Goal: Obtain resource: Obtain resource

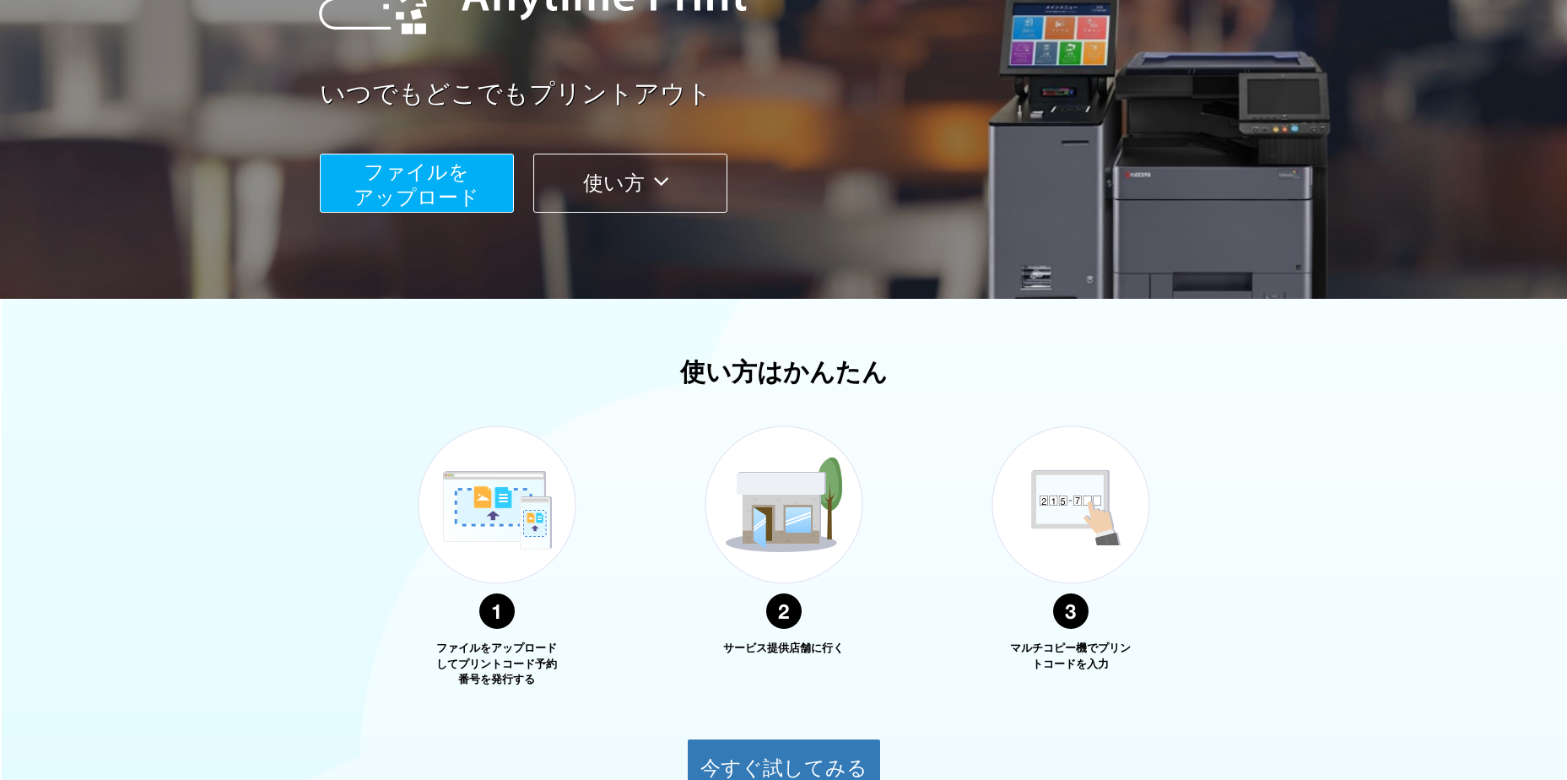
scroll to position [253, 0]
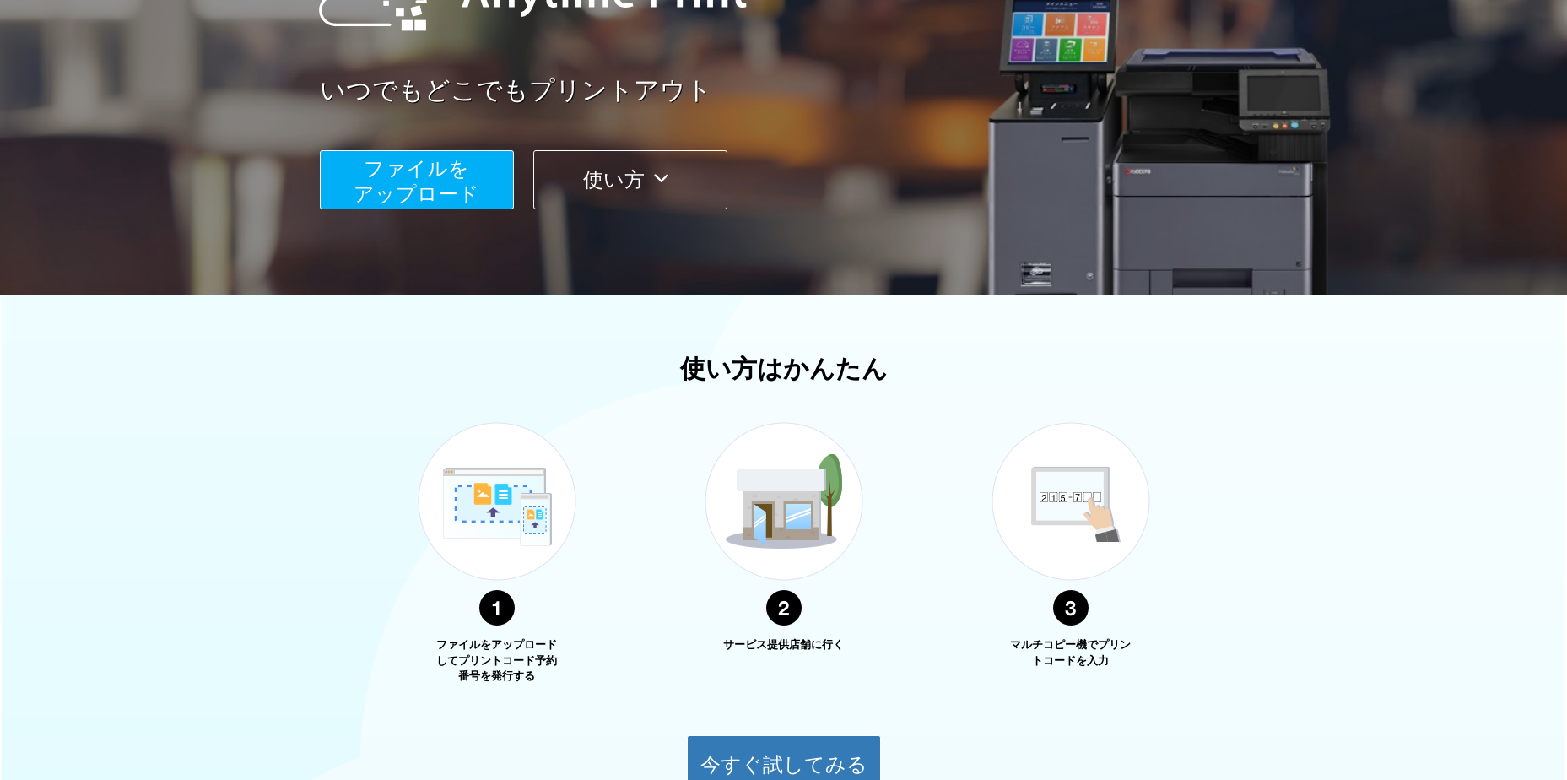
click at [482, 190] on button "ファイルを ​​アップロード" at bounding box center [417, 179] width 194 height 59
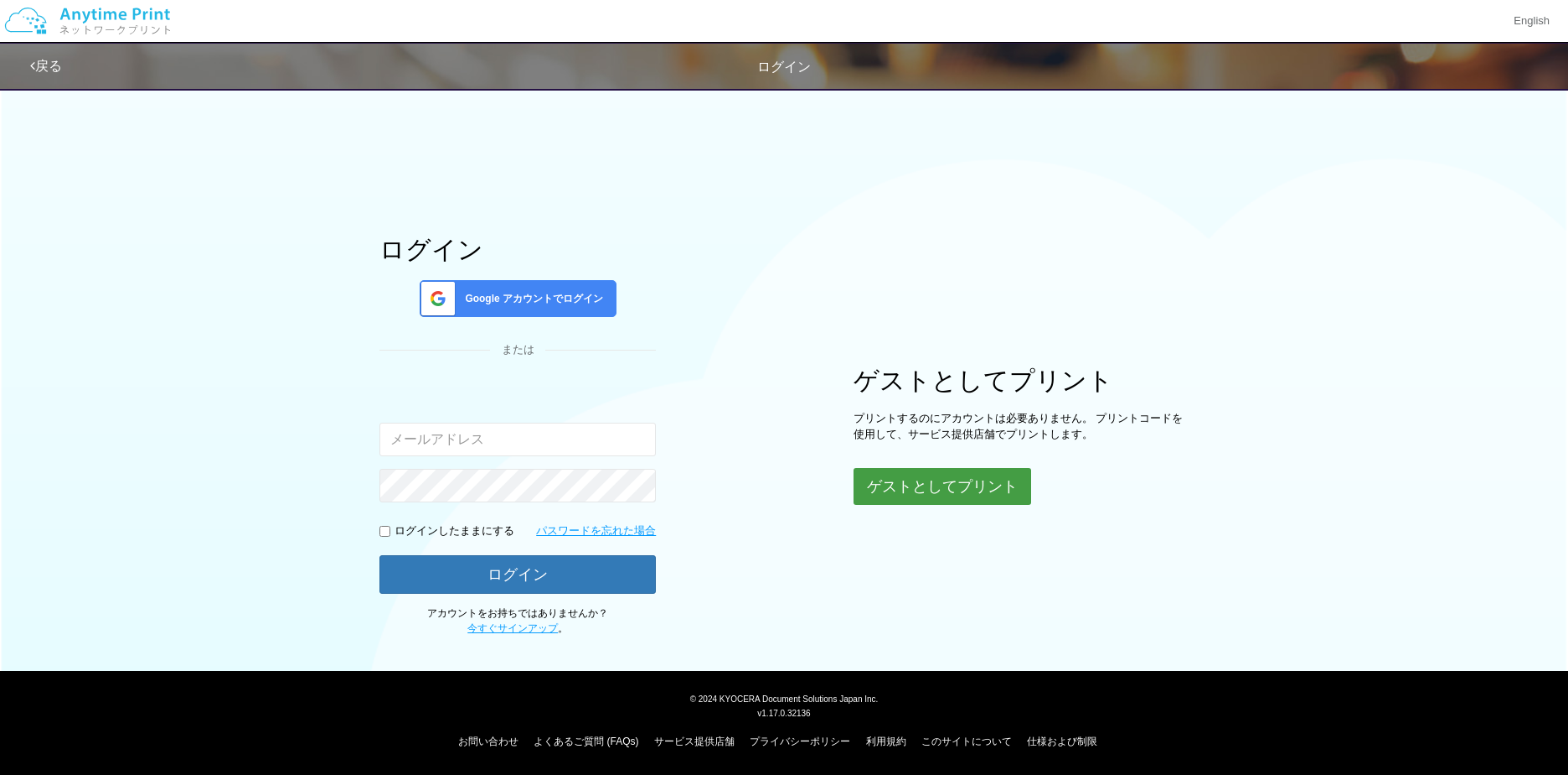
click at [918, 494] on button "ゲストとしてプリント" at bounding box center [942, 486] width 178 height 37
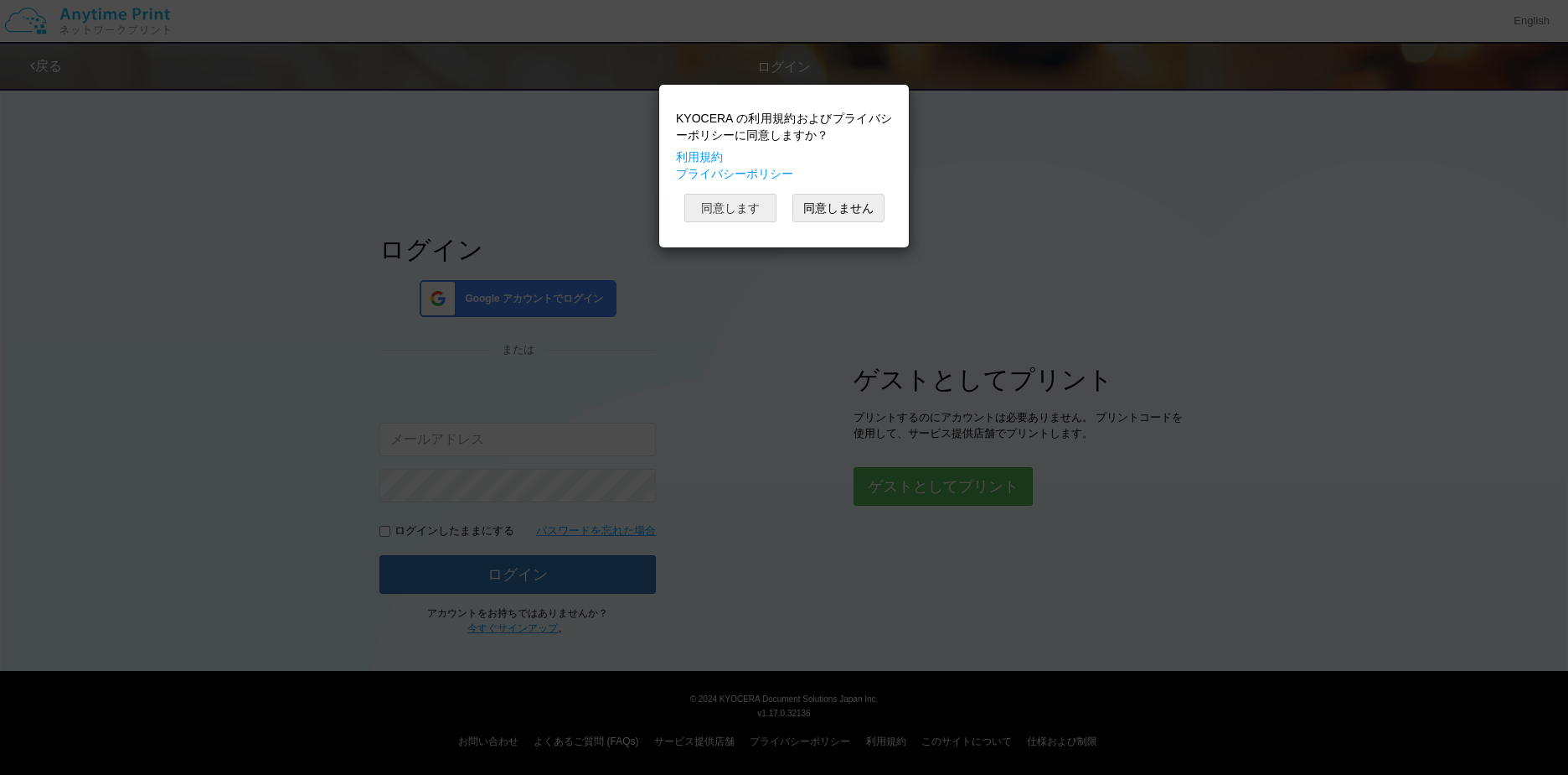
click at [726, 196] on button "同意します" at bounding box center [730, 208] width 92 height 29
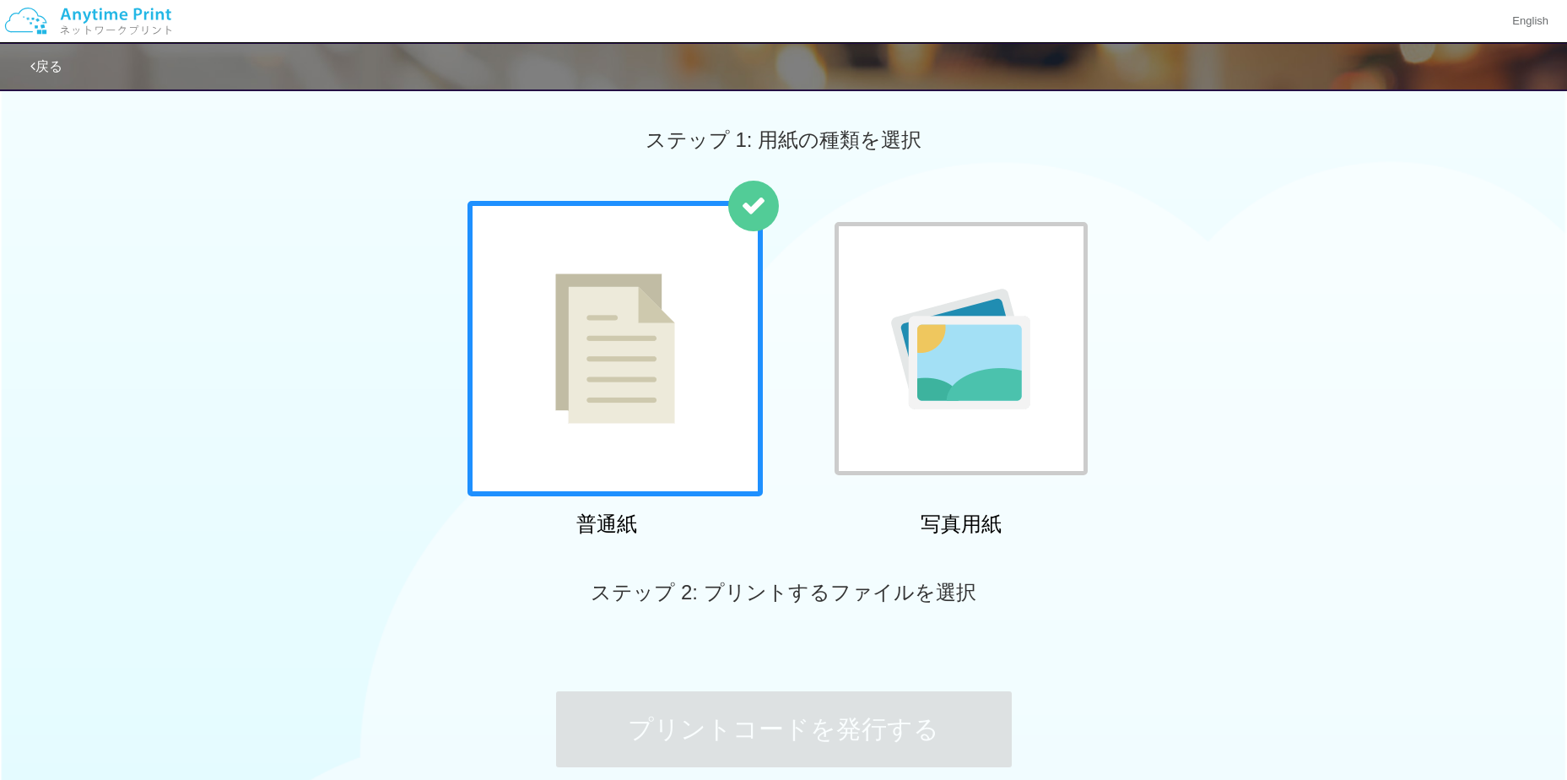
click at [664, 397] on div at bounding box center [614, 348] width 295 height 295
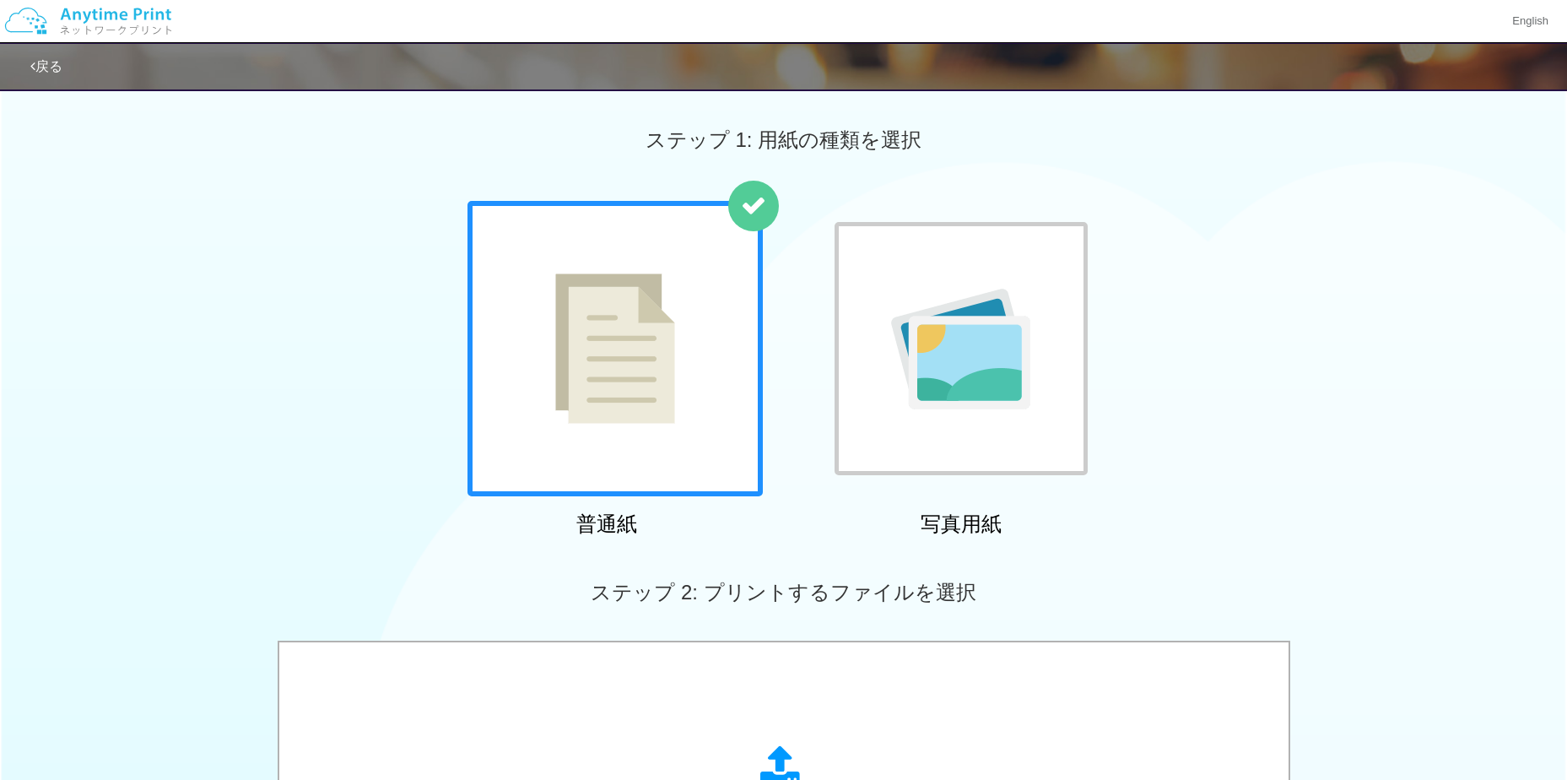
scroll to position [422, 0]
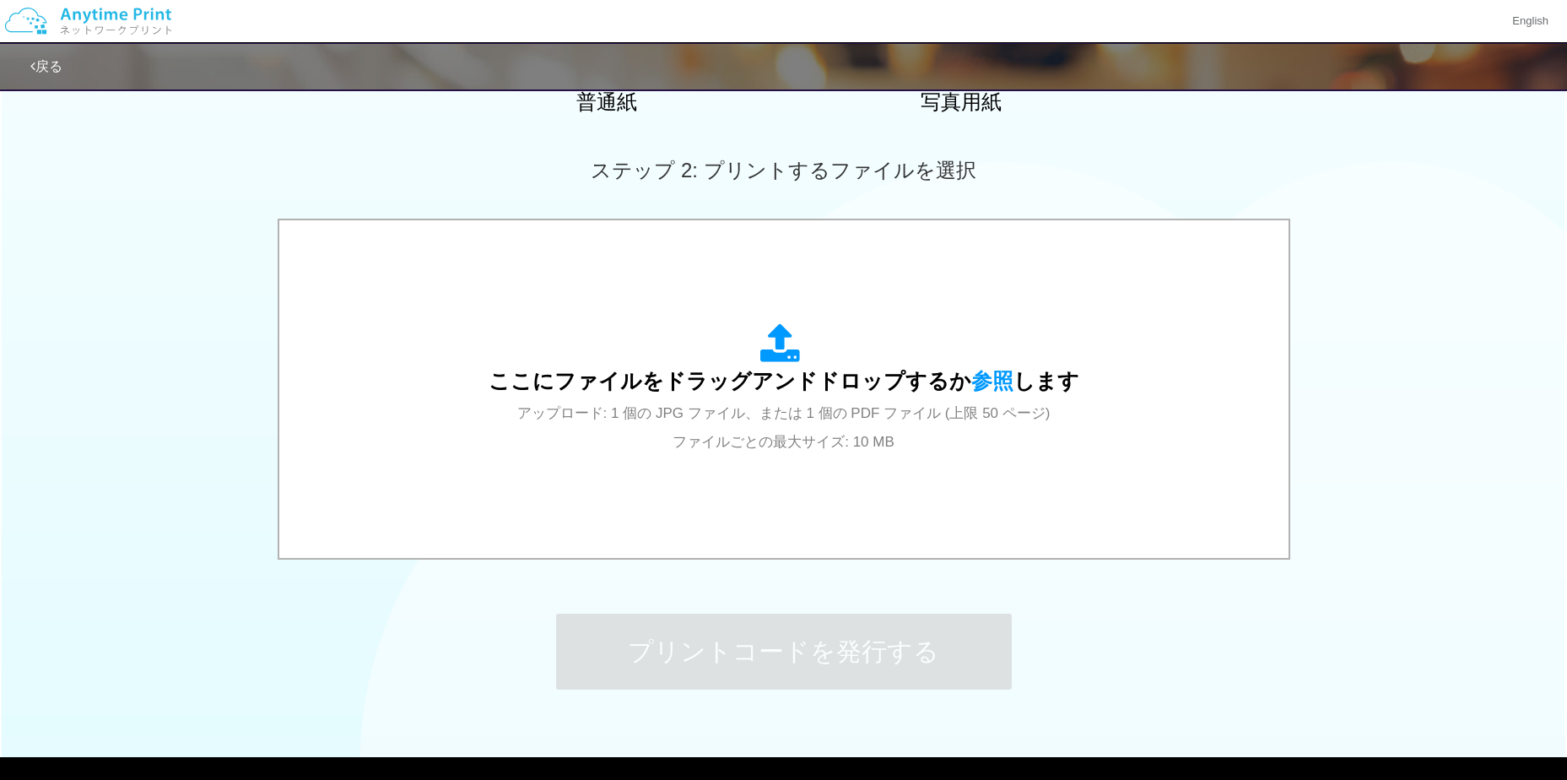
click at [663, 398] on div "ここにファイルをドラッグアンドドロップするか 参照 します アップロード: 1 個の JPG ファイル、または 1 個の PDF ファイル (上限 50 ペー…" at bounding box center [783, 389] width 591 height 132
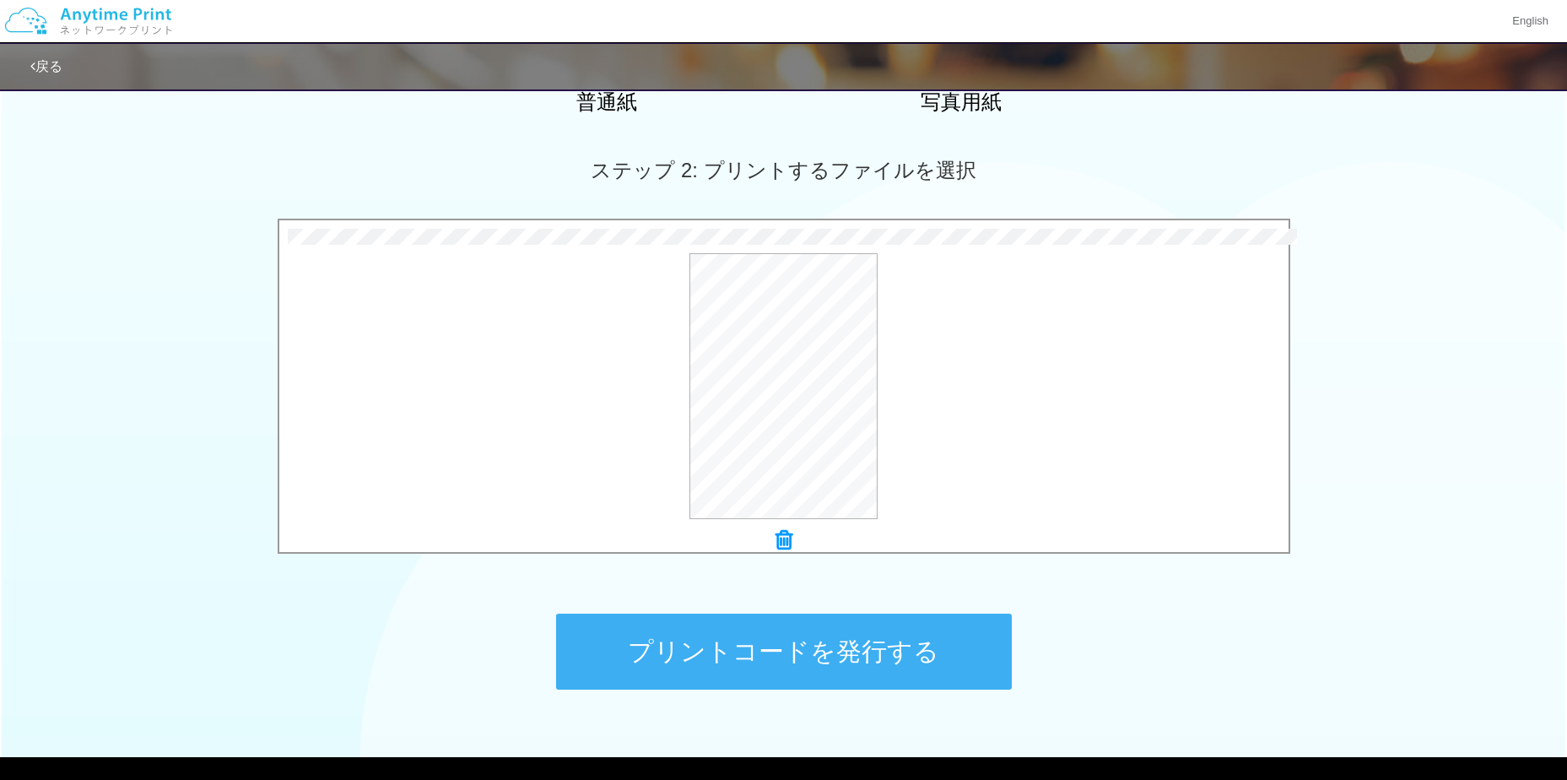
click at [715, 666] on button "プリントコードを発行する" at bounding box center [784, 651] width 456 height 76
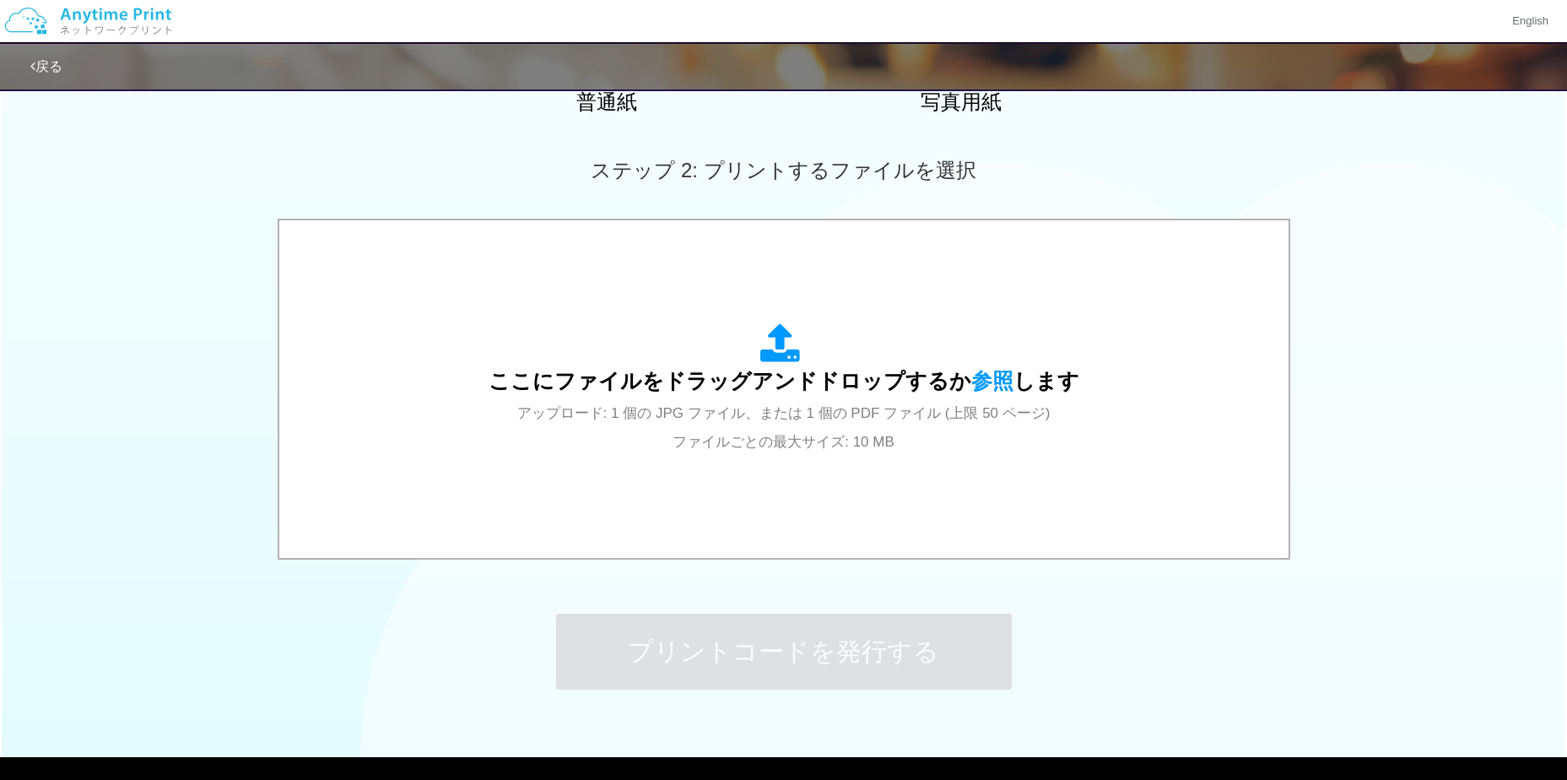
scroll to position [0, 0]
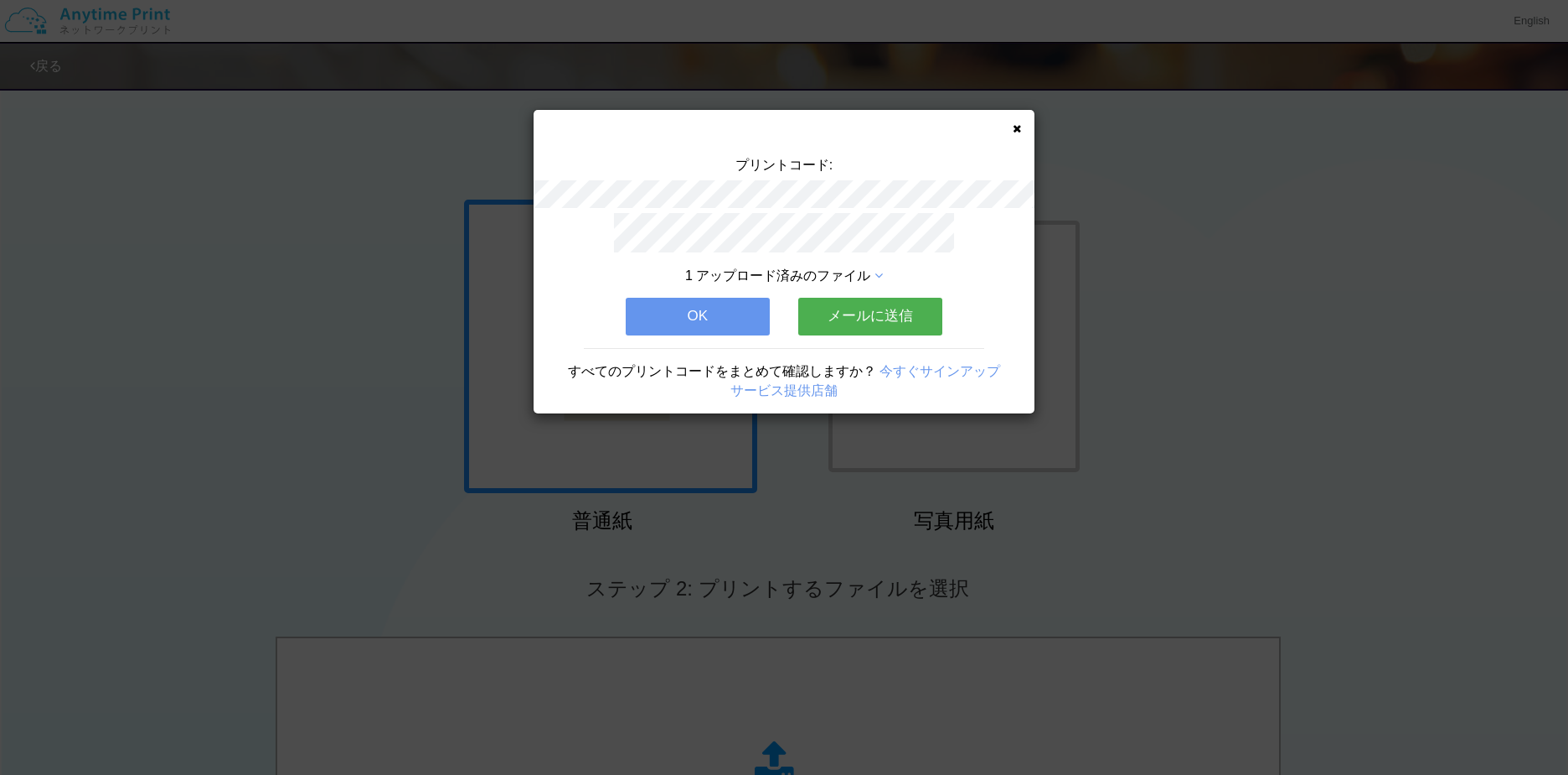
click at [722, 301] on button "OK" at bounding box center [697, 315] width 144 height 37
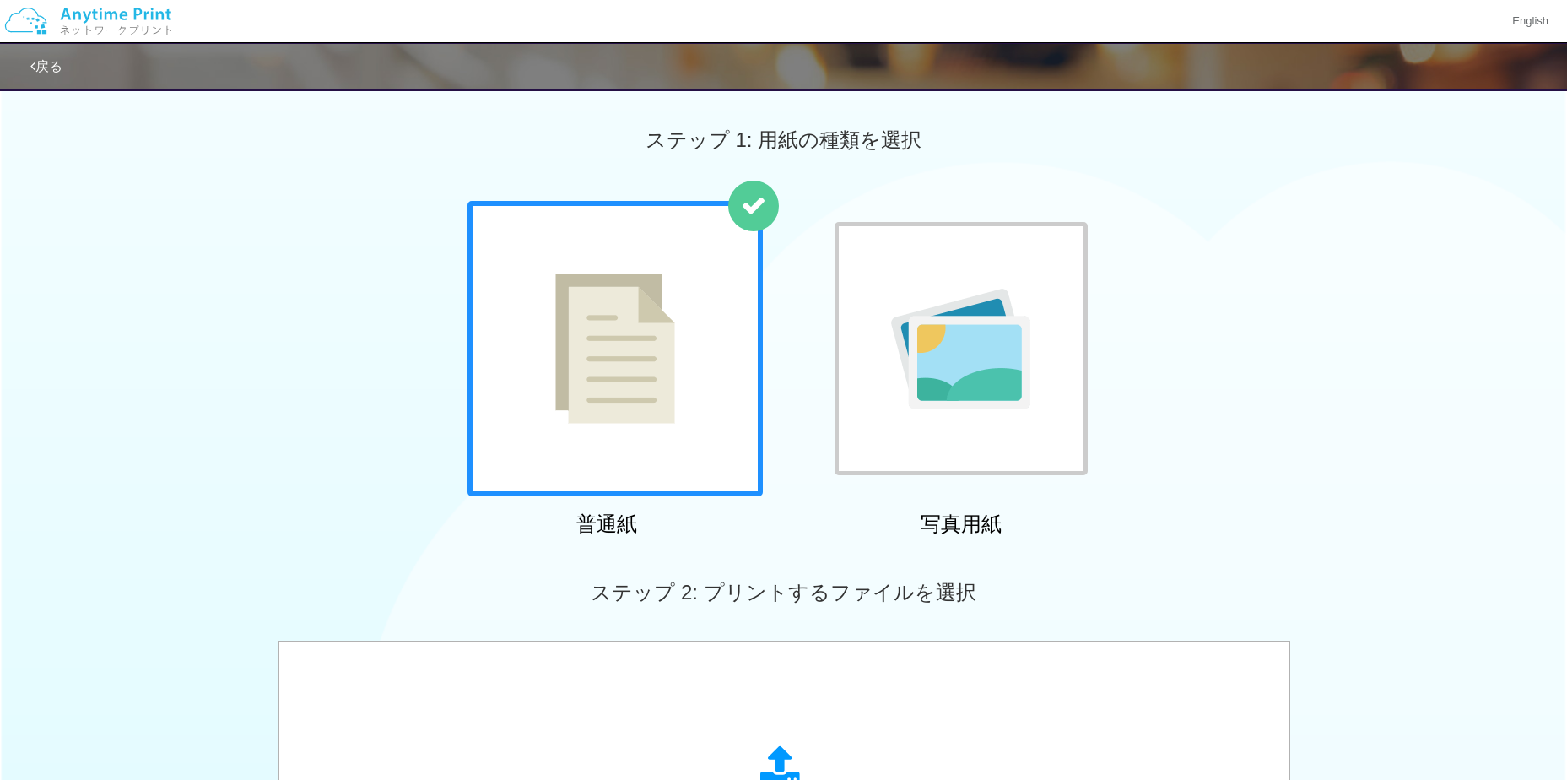
click at [694, 399] on div at bounding box center [614, 348] width 295 height 295
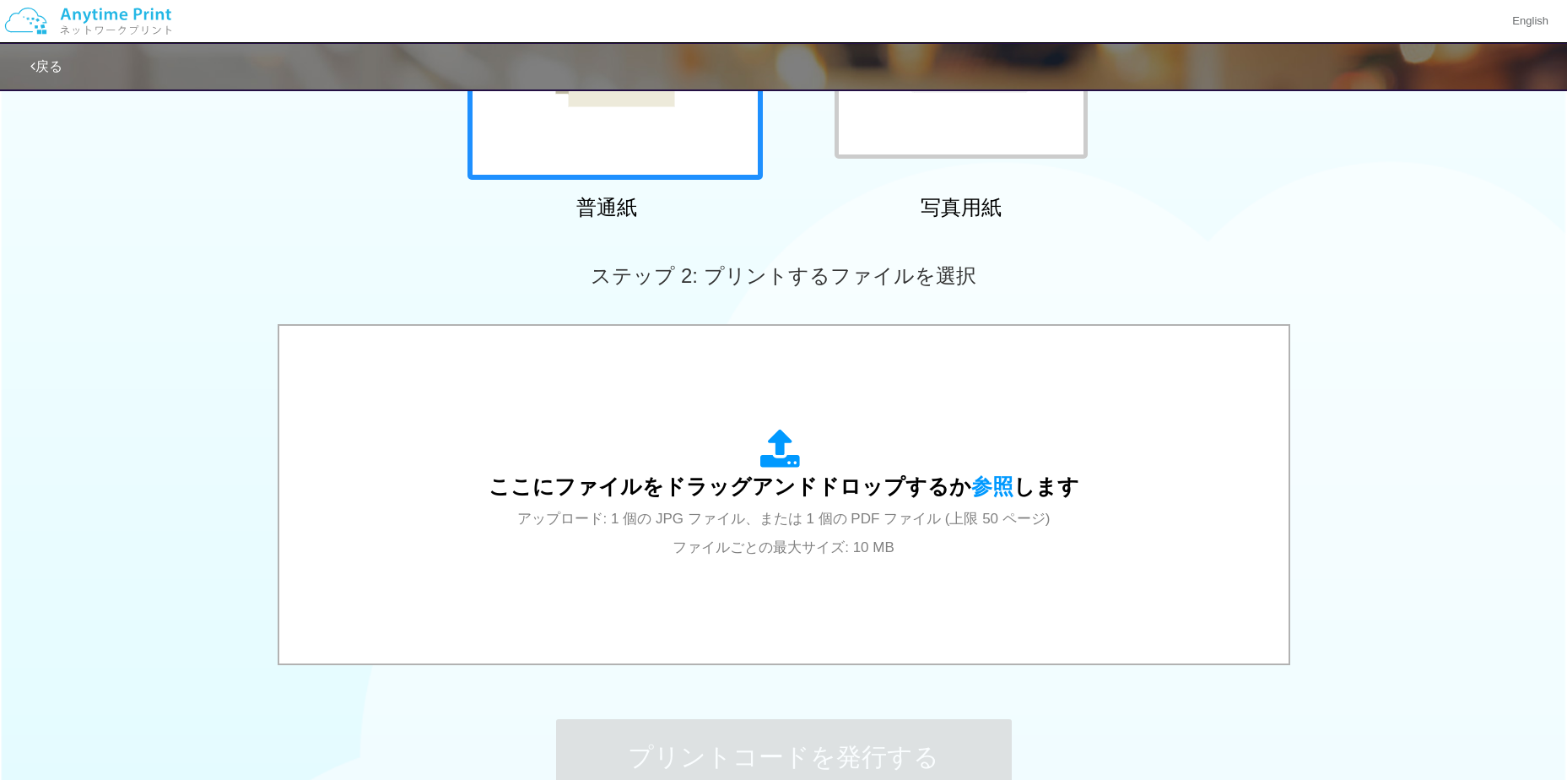
scroll to position [169, 0]
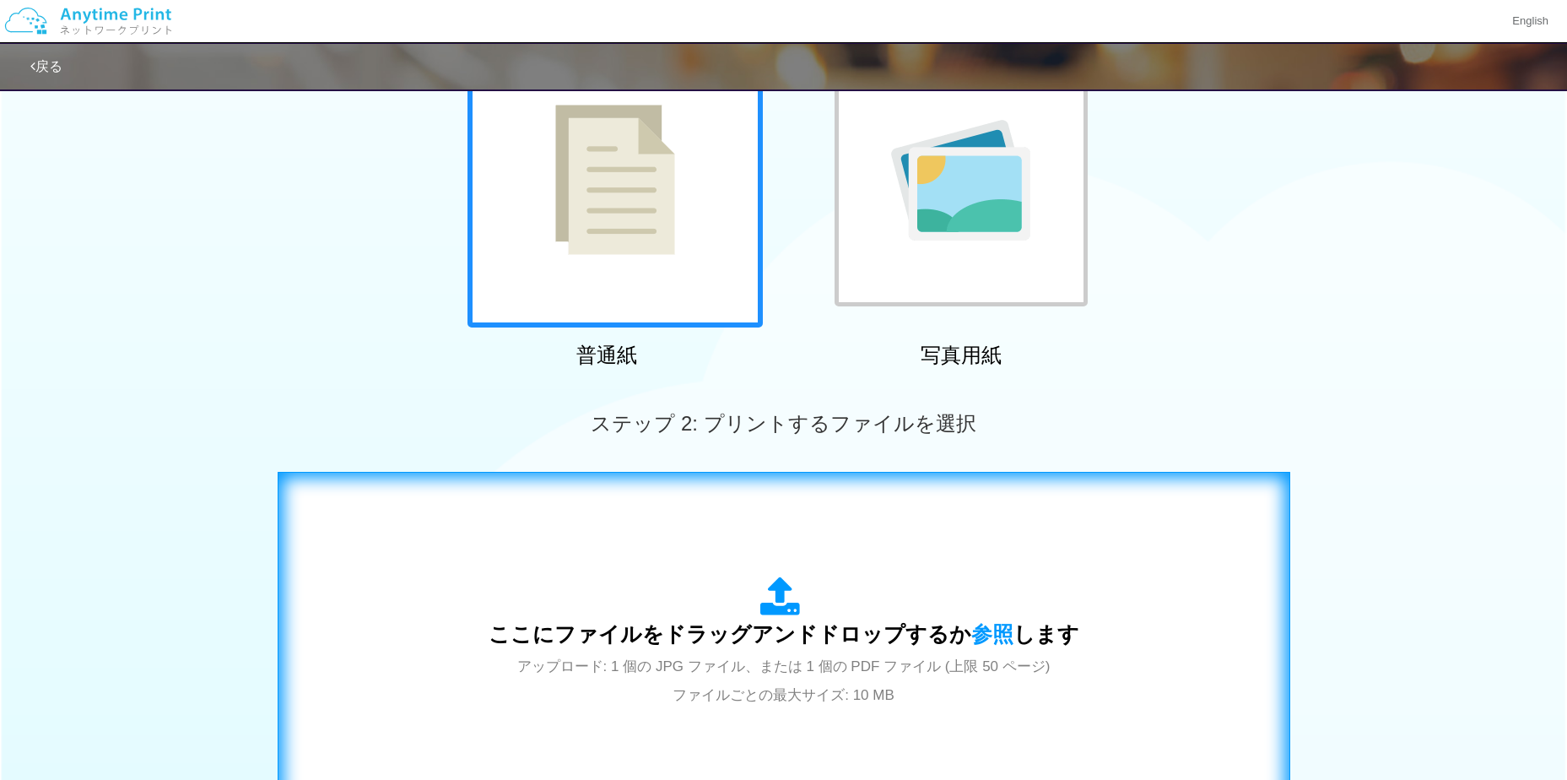
click at [646, 590] on div "ここにファイルをドラッグアンドドロップするか 参照 します アップロード: 1 個の JPG ファイル、または 1 個の PDF ファイル (上限 50 ペー…" at bounding box center [783, 642] width 591 height 132
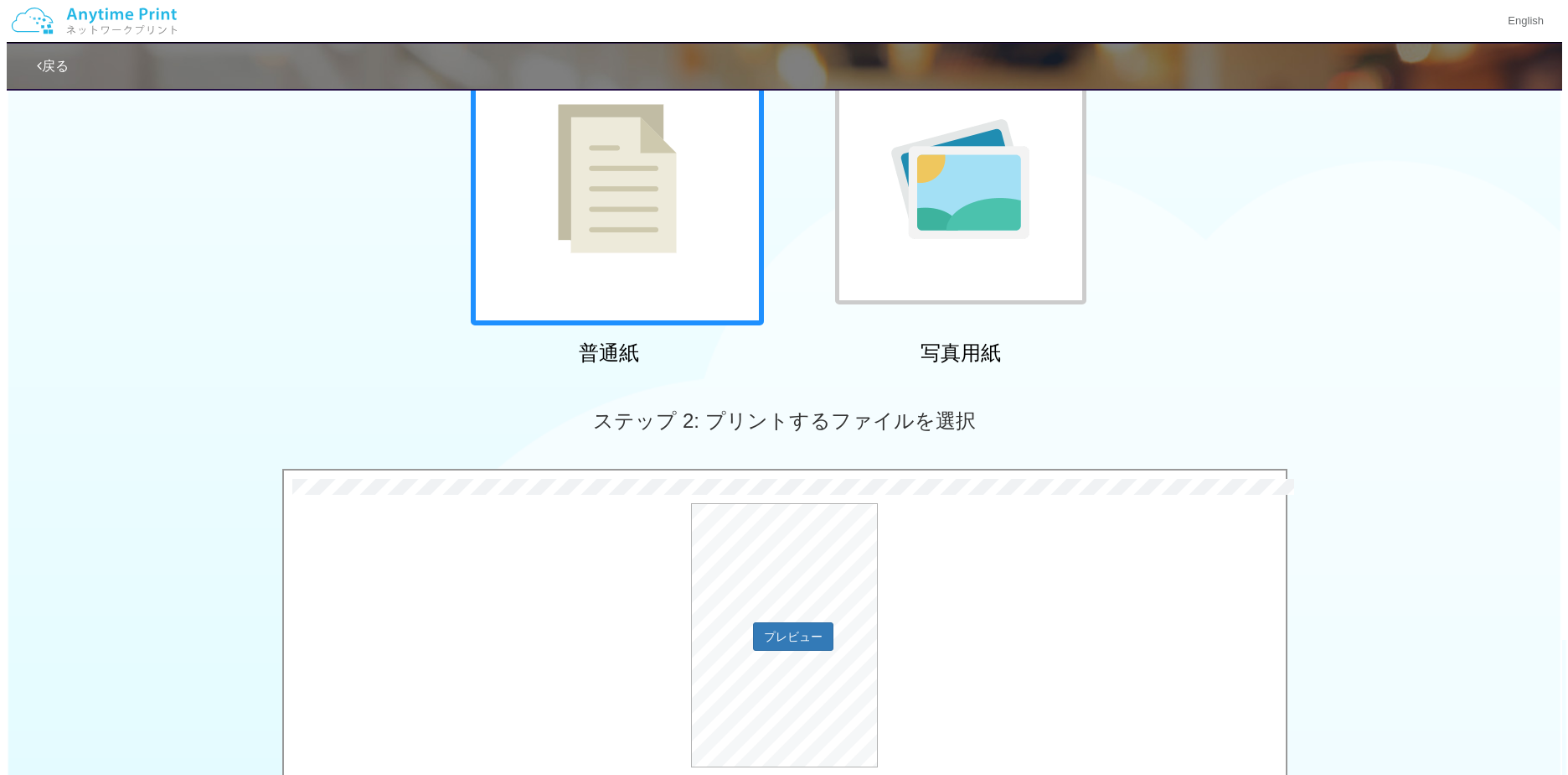
scroll to position [419, 0]
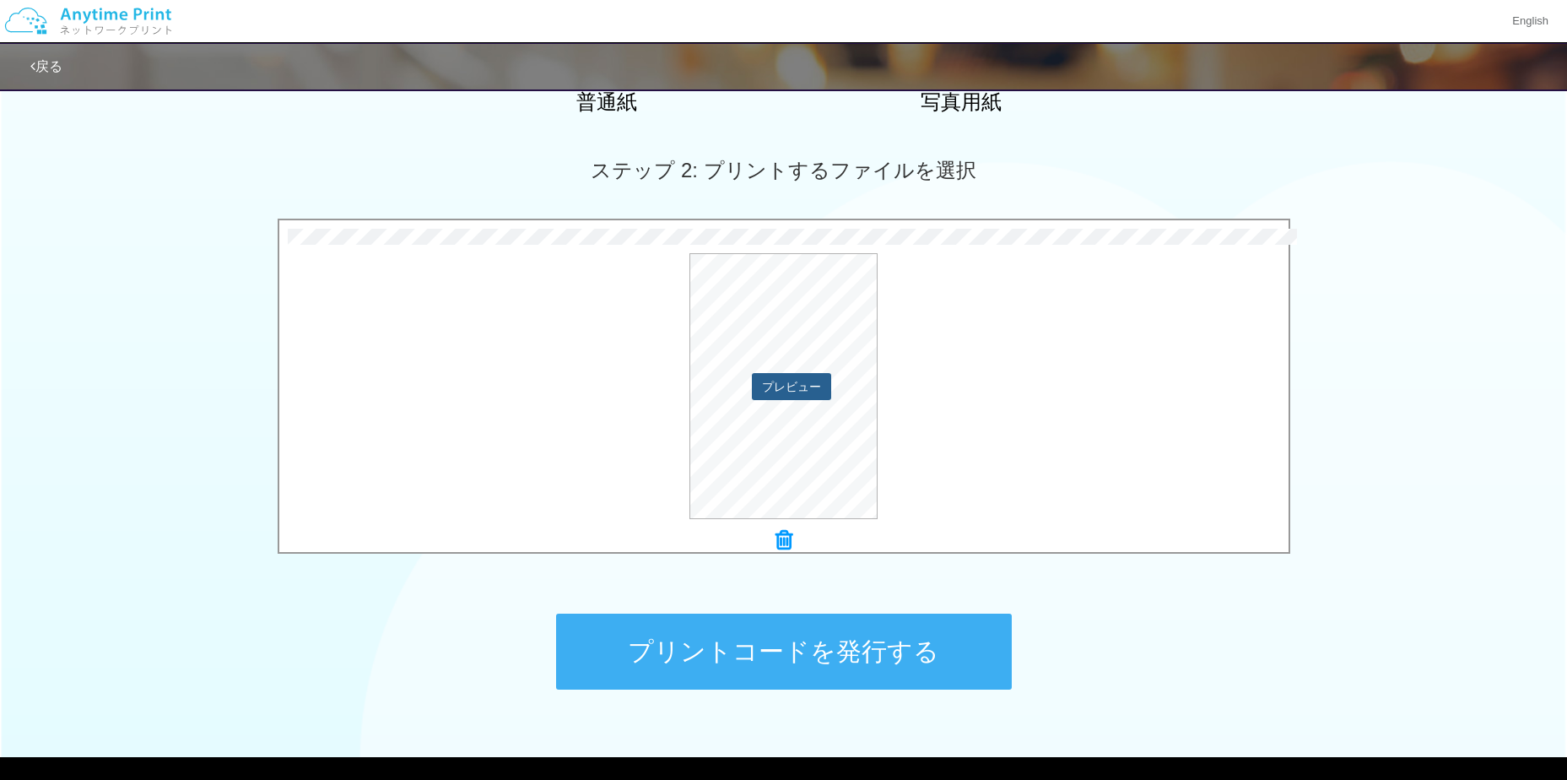
click at [799, 379] on button "プレビュー" at bounding box center [791, 386] width 79 height 27
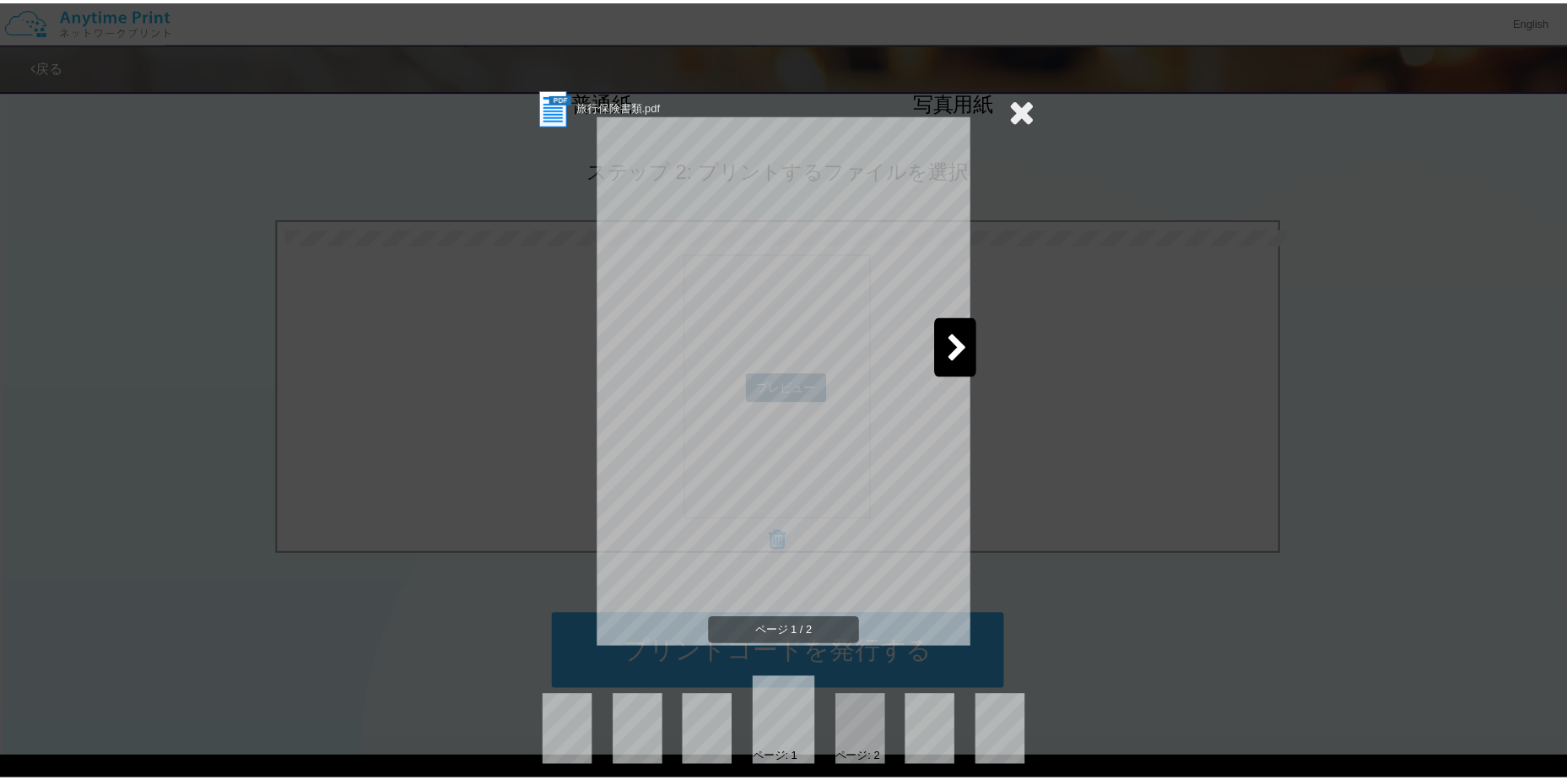
scroll to position [35, 0]
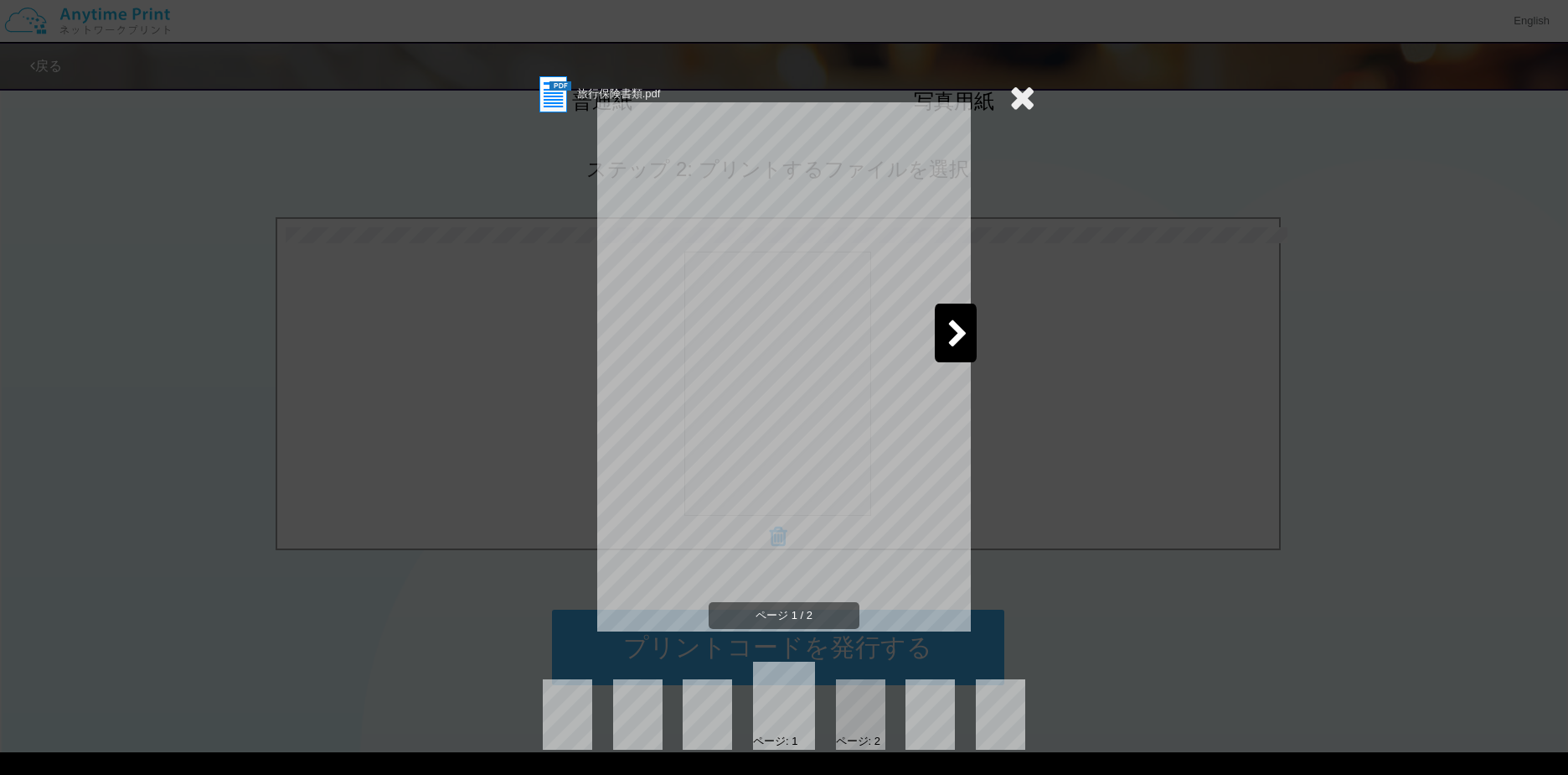
click at [1015, 95] on icon at bounding box center [1023, 97] width 26 height 34
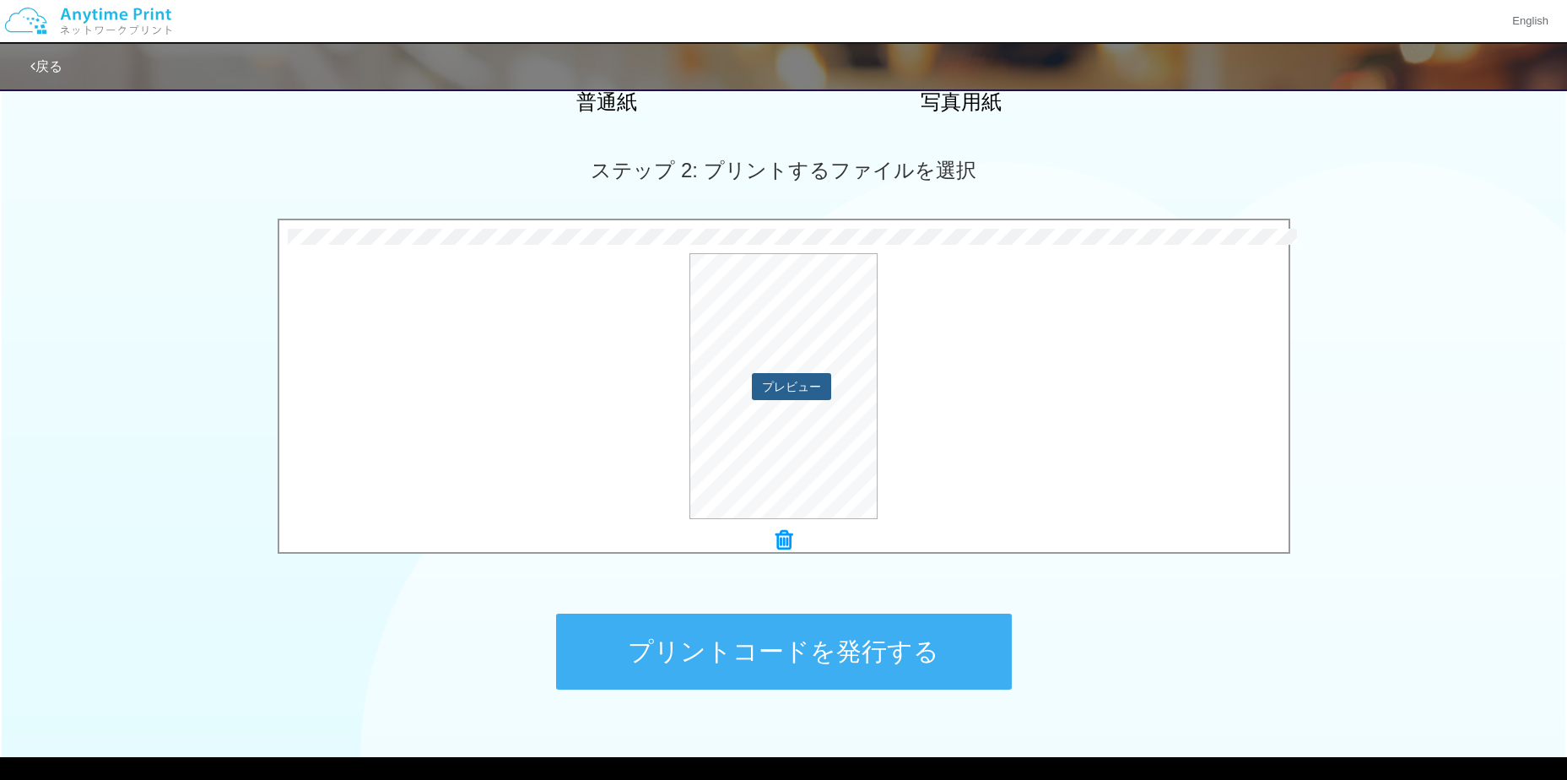
click at [798, 380] on button "プレビュー" at bounding box center [791, 386] width 79 height 27
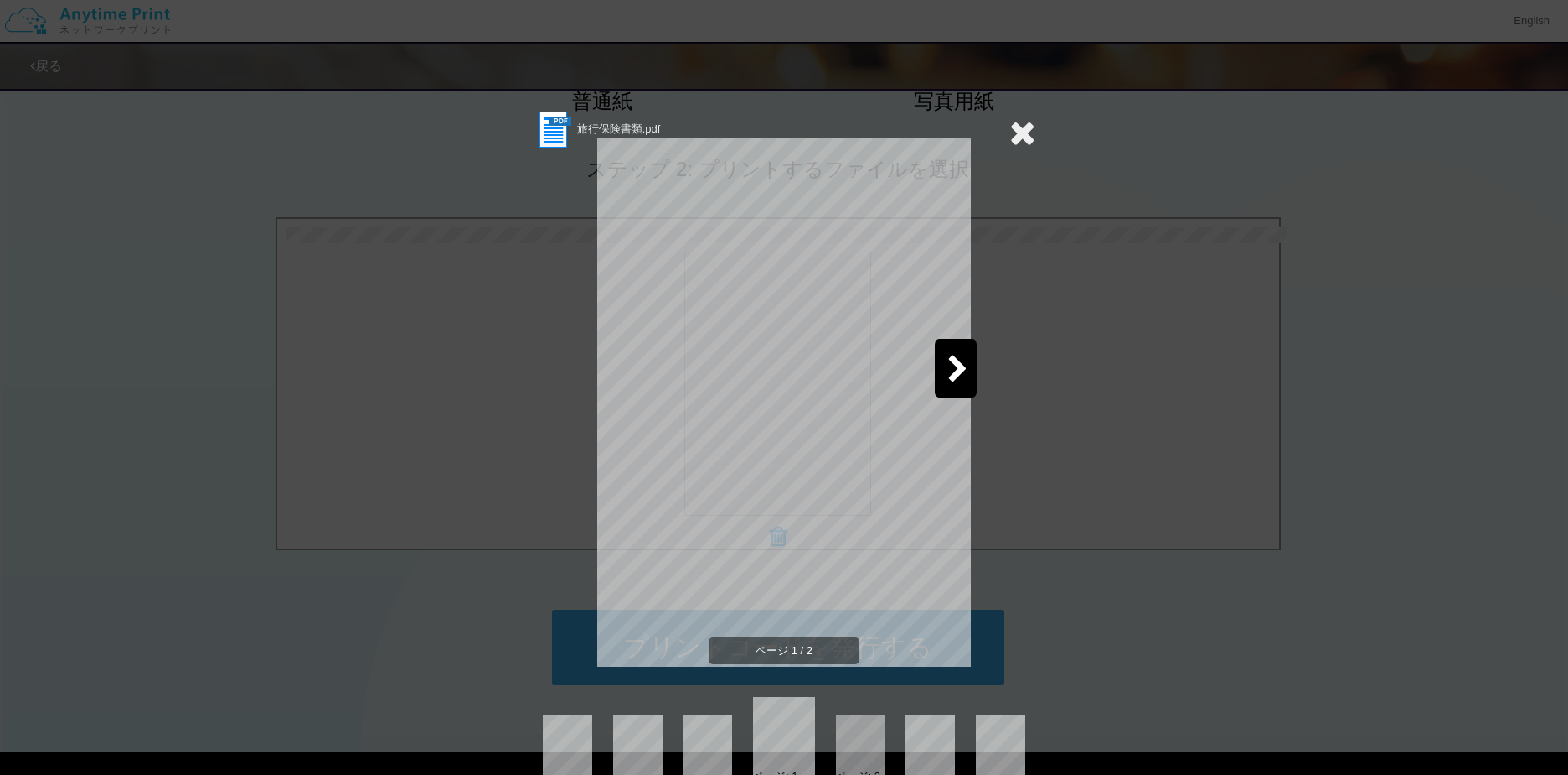
click at [957, 351] on div at bounding box center [955, 368] width 42 height 59
click at [1016, 126] on icon at bounding box center [1023, 132] width 26 height 34
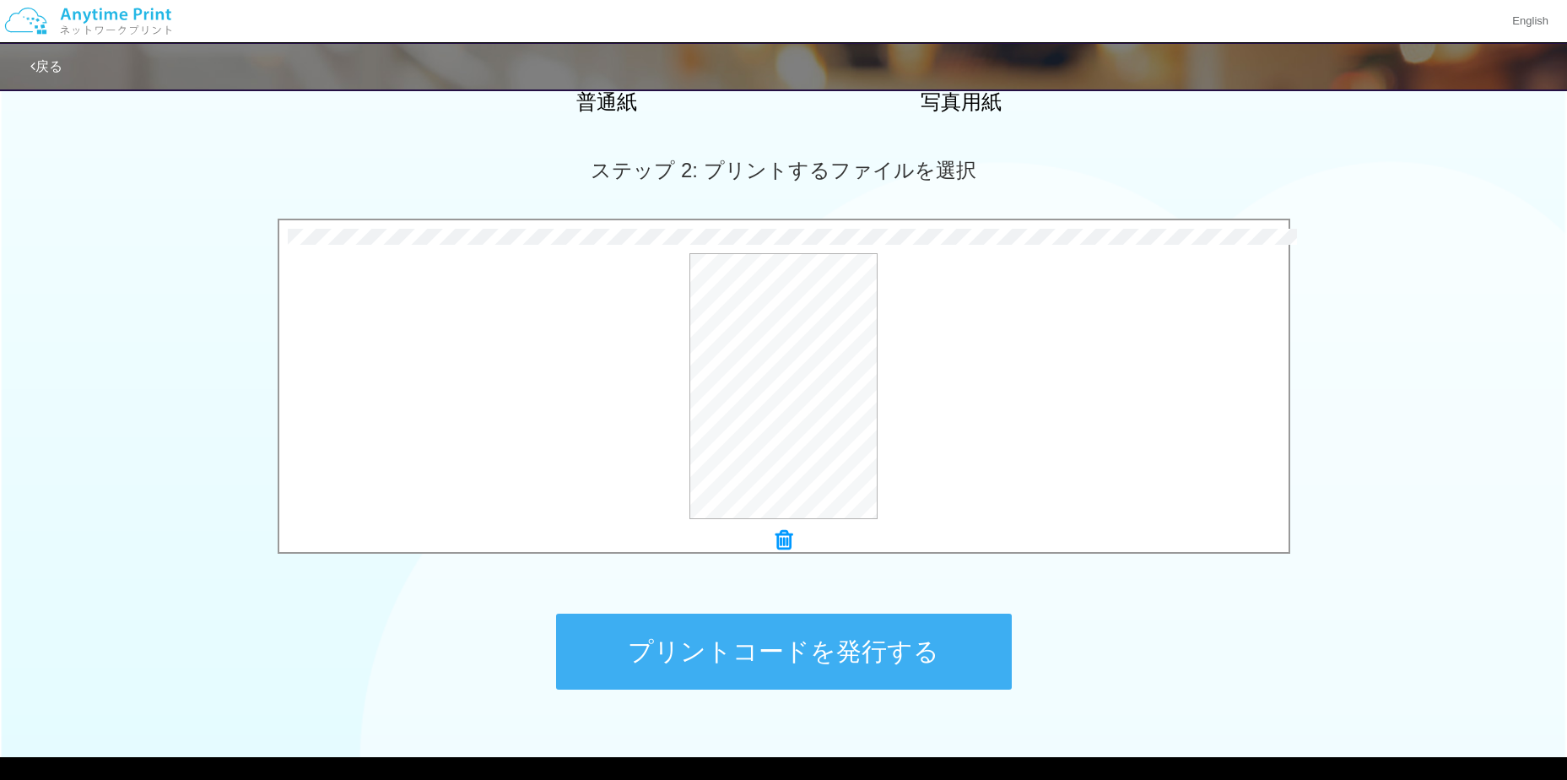
click at [812, 666] on button "プリントコードを発行する" at bounding box center [784, 651] width 456 height 76
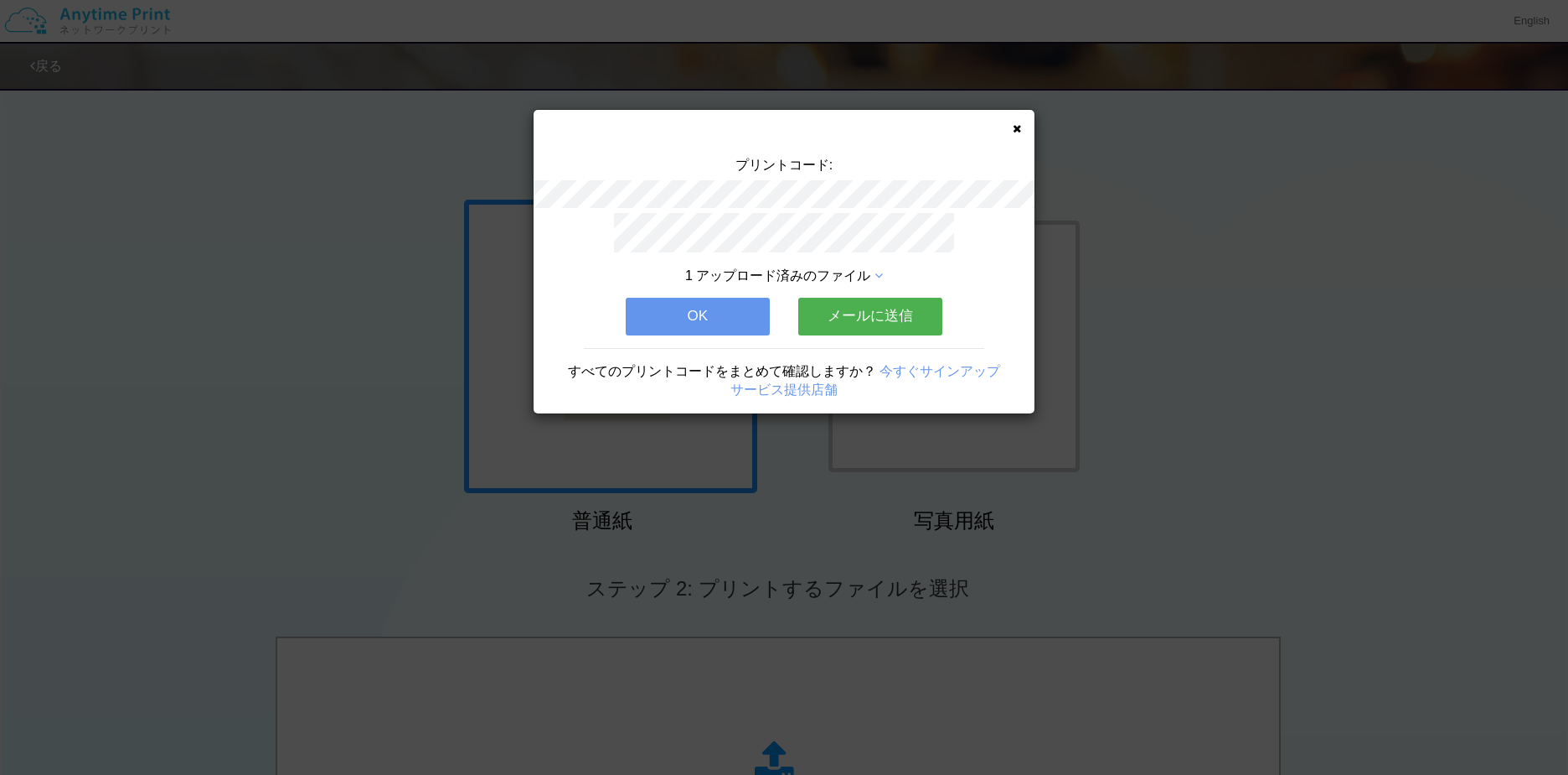
click at [711, 302] on button "OK" at bounding box center [697, 315] width 144 height 37
